Goal: Task Accomplishment & Management: Use online tool/utility

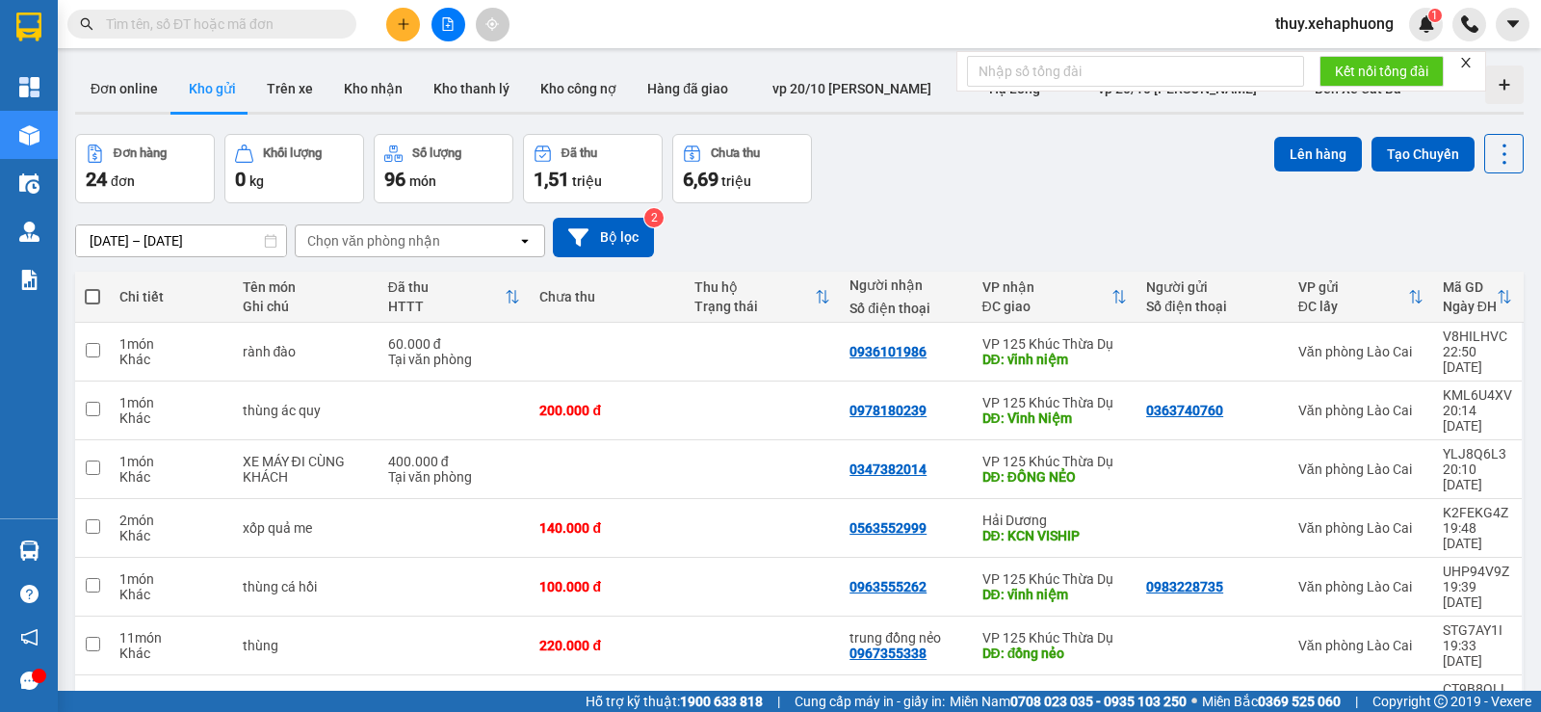
click at [945, 196] on div "Đơn hàng 24 đơn Khối lượng 0 kg Số lượng 96 món Đã thu 1,51 triệu Chưa thu 6,69…" at bounding box center [799, 168] width 1448 height 69
click at [1400, 352] on button at bounding box center [1409, 352] width 27 height 34
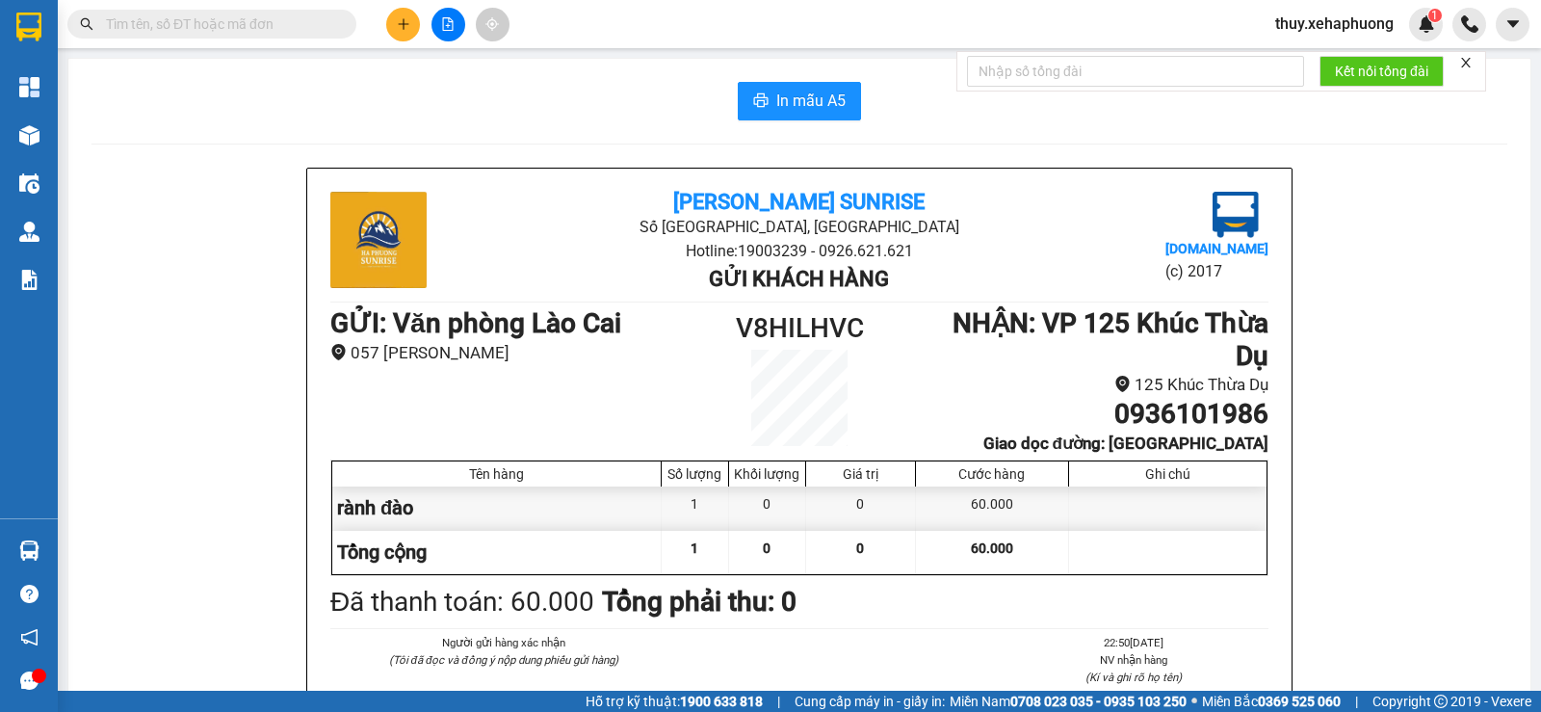
click at [816, 112] on span "In mẫu A5" at bounding box center [810, 101] width 69 height 24
